Goal: Task Accomplishment & Management: Complete application form

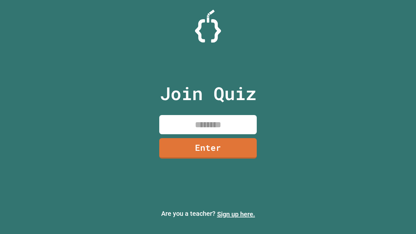
click at [236, 214] on link "Sign up here." at bounding box center [236, 214] width 38 height 8
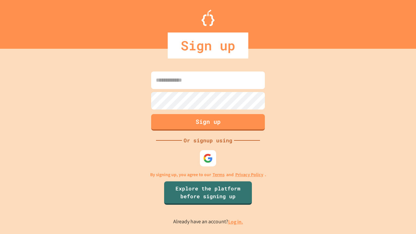
click at [236, 222] on link "Log in." at bounding box center [235, 221] width 15 height 7
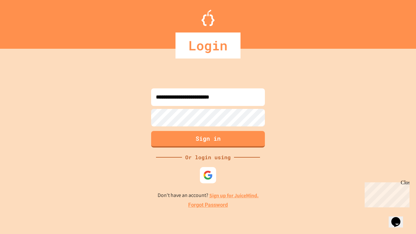
type input "**********"
